Goal: Task Accomplishment & Management: Manage account settings

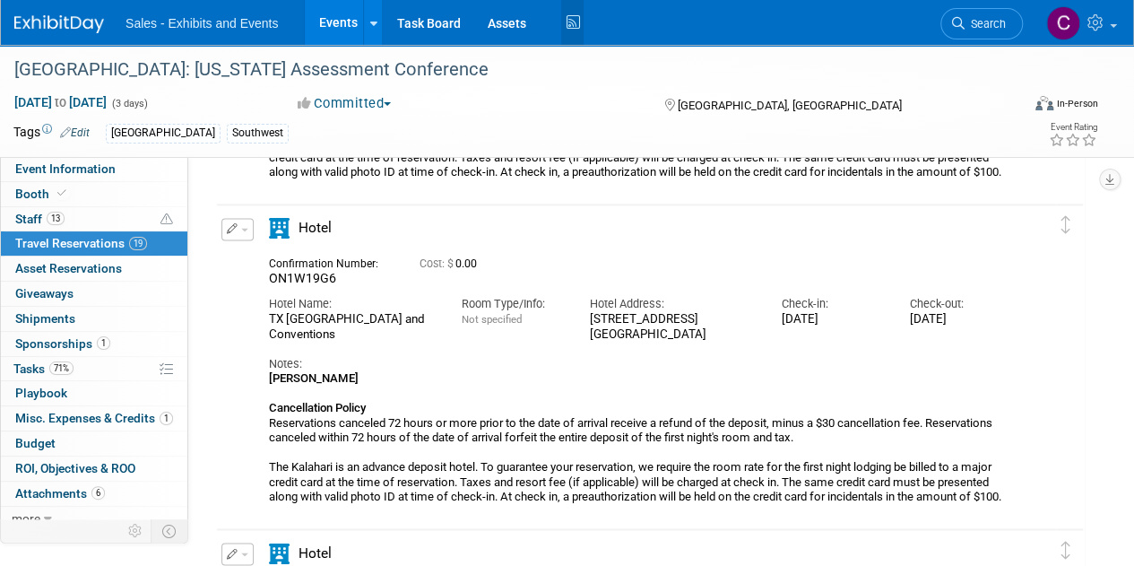
drag, startPoint x: 0, startPoint y: 0, endPoint x: 565, endPoint y: 34, distance: 565.8
click at [565, 34] on icon at bounding box center [572, 23] width 22 height 28
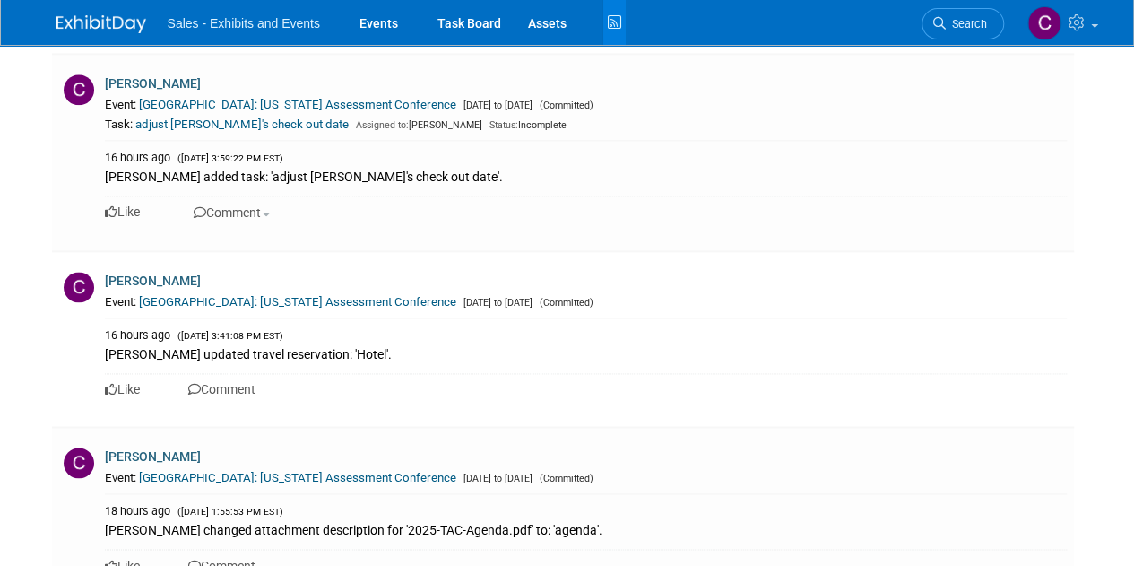
scroll to position [1236, 0]
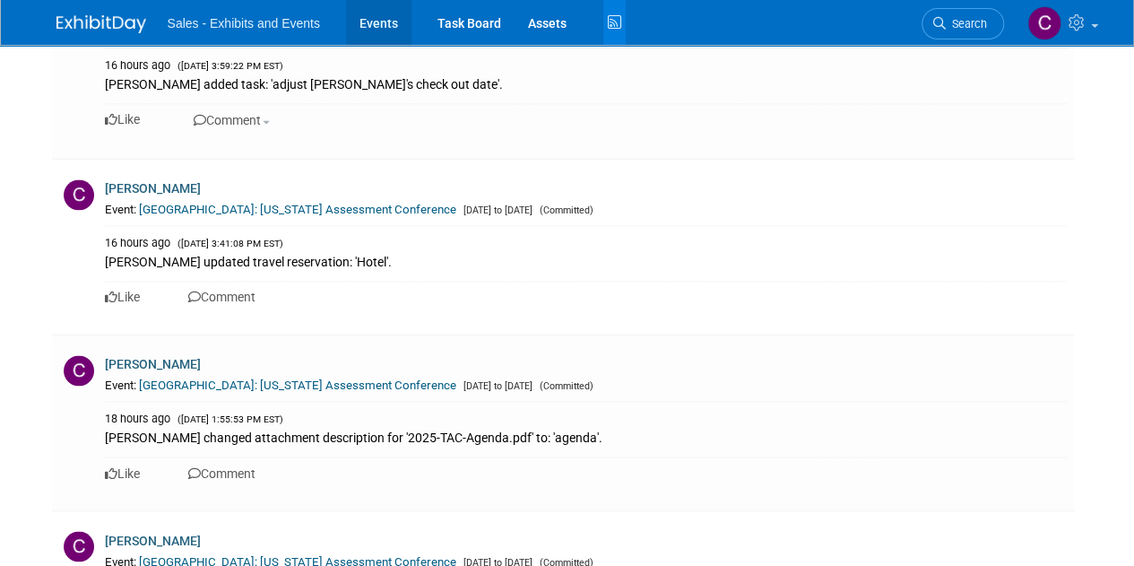
click at [368, 29] on link "Events" at bounding box center [378, 22] width 65 height 45
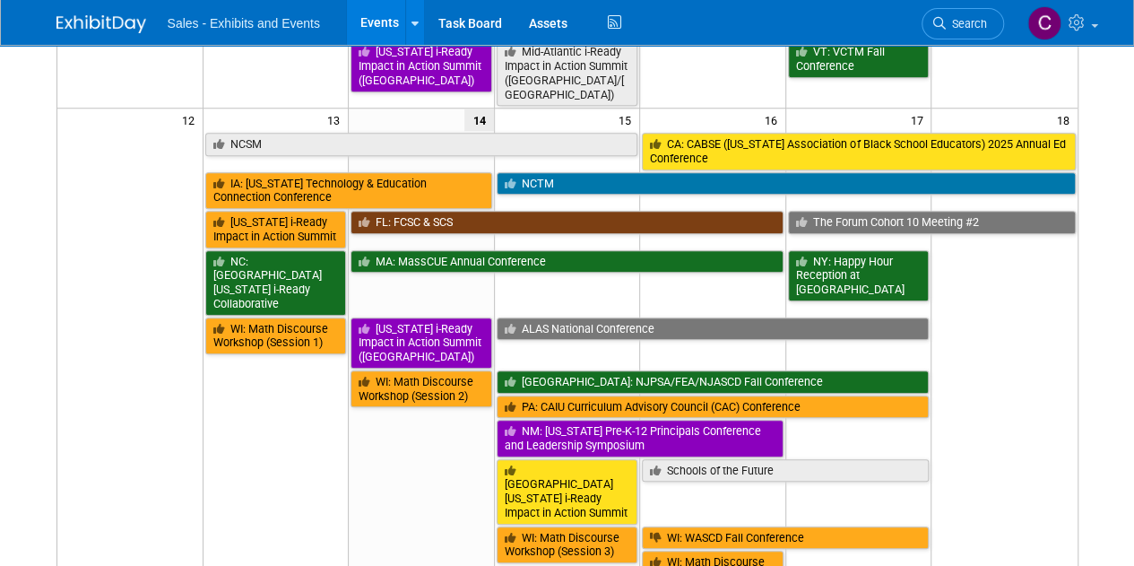
scroll to position [716, 0]
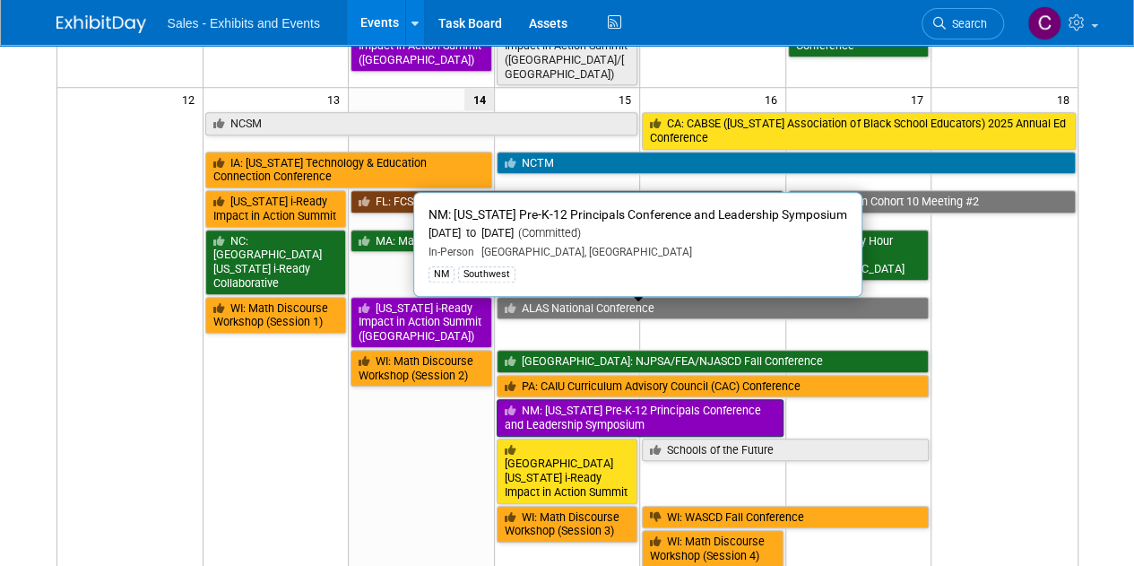
click at [636, 399] on link "NM: [US_STATE] Pre-K-12 Principals Conference and Leadership Symposium" at bounding box center [640, 417] width 287 height 37
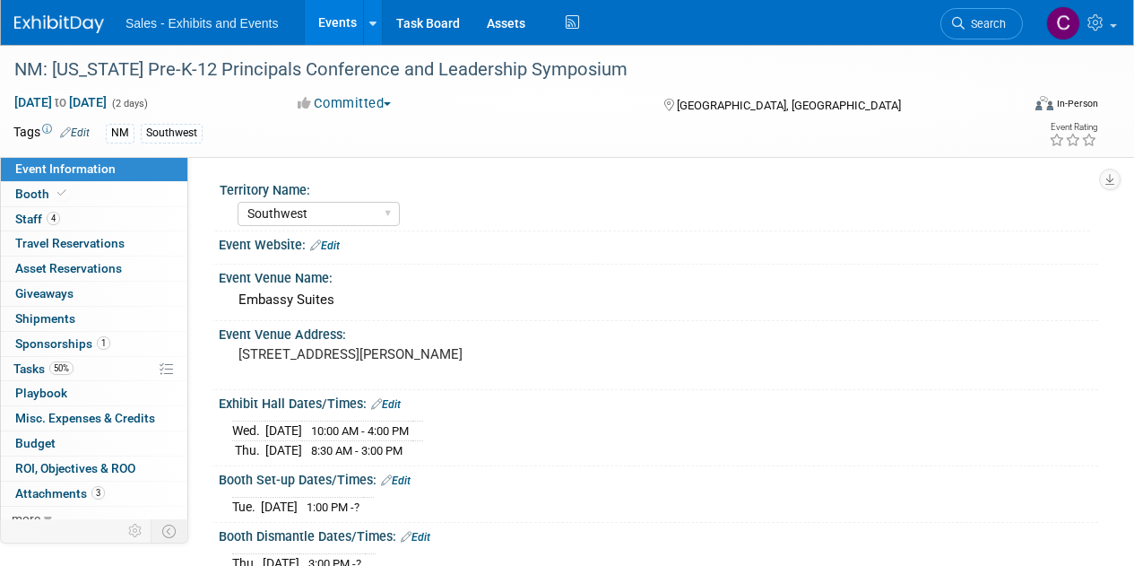
select select "Southwest"
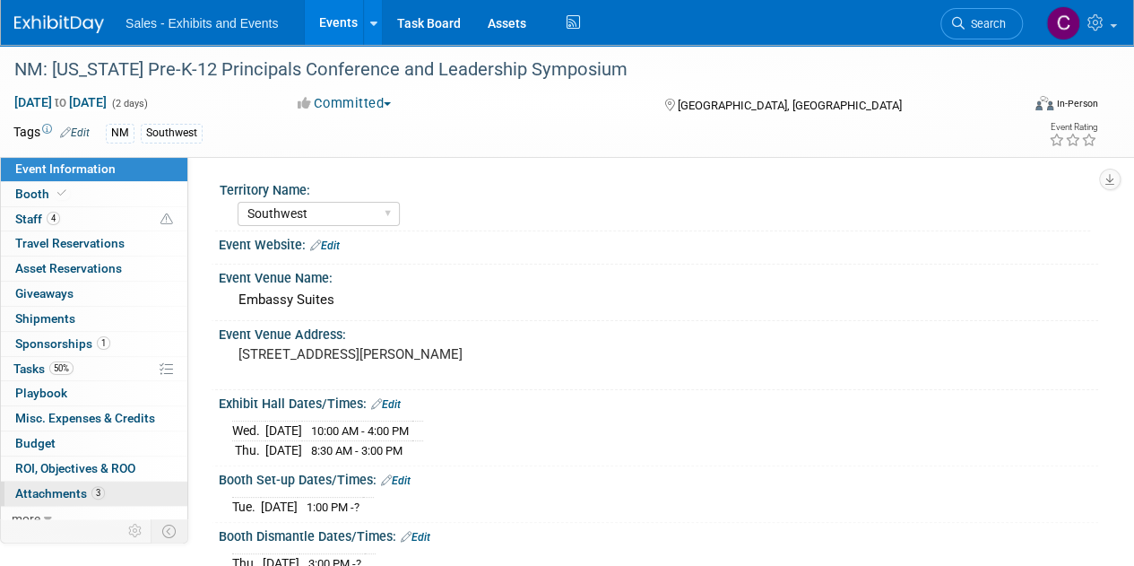
click at [57, 498] on link "3 Attachments 3" at bounding box center [94, 493] width 186 height 24
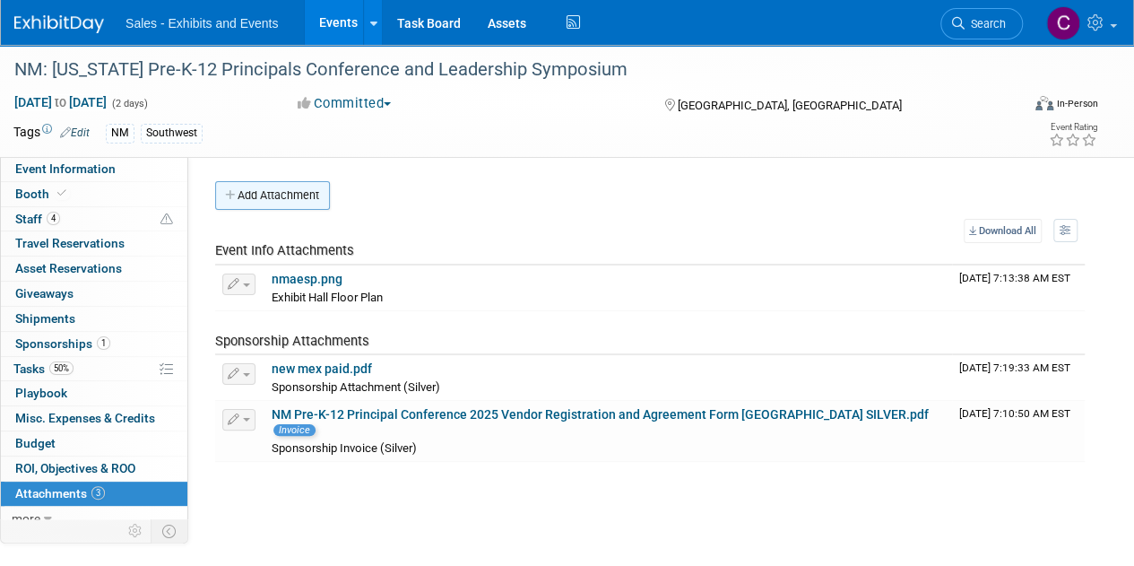
click at [287, 204] on button "Add Attachment" at bounding box center [272, 195] width 115 height 29
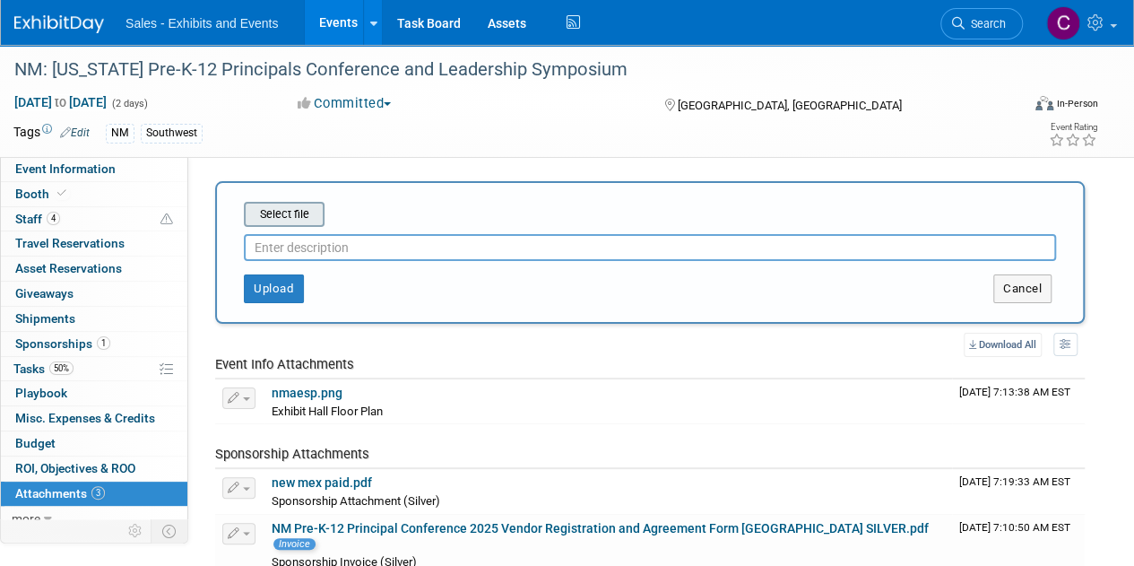
click at [287, 204] on input "file" at bounding box center [215, 214] width 213 height 22
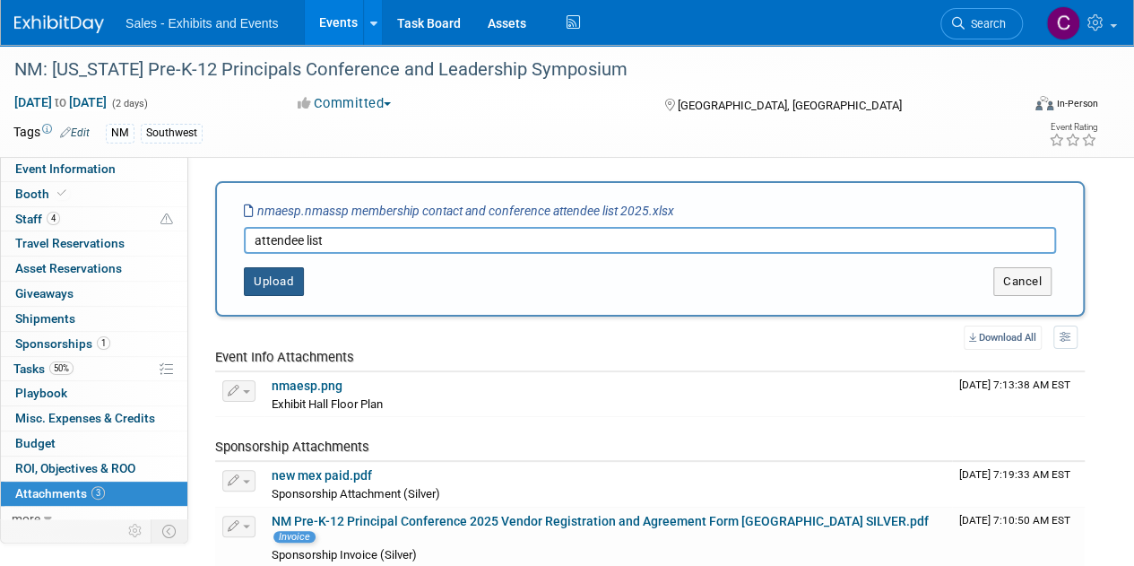
type input "attendee list"
click at [273, 290] on button "Upload" at bounding box center [274, 281] width 60 height 29
